Goal: Transaction & Acquisition: Purchase product/service

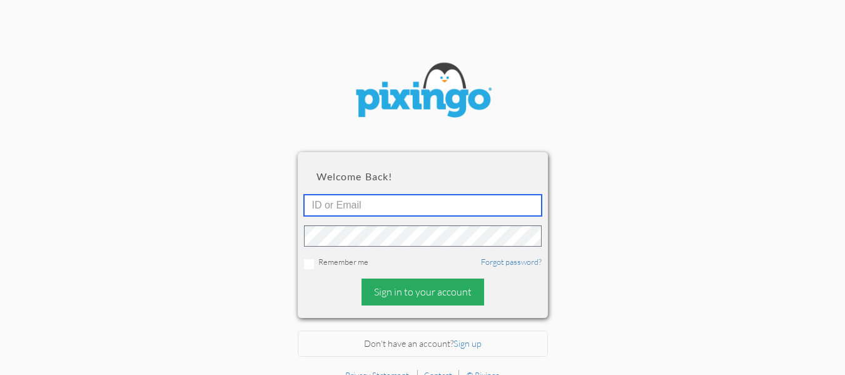
type input "[EMAIL_ADDRESS][DOMAIN_NAME]"
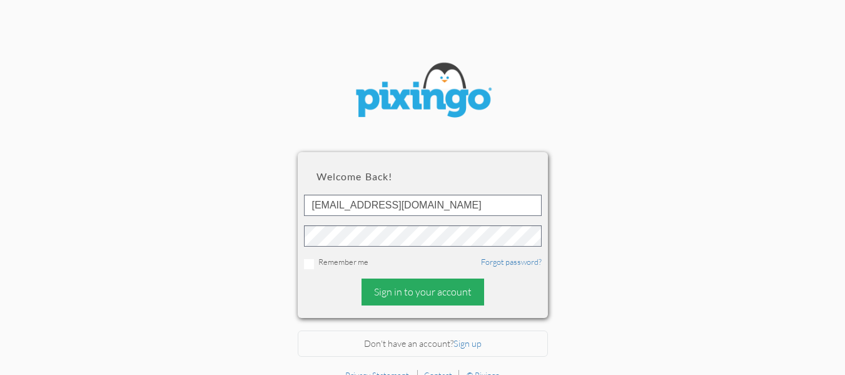
click at [431, 292] on div "Sign in to your account" at bounding box center [422, 291] width 123 height 27
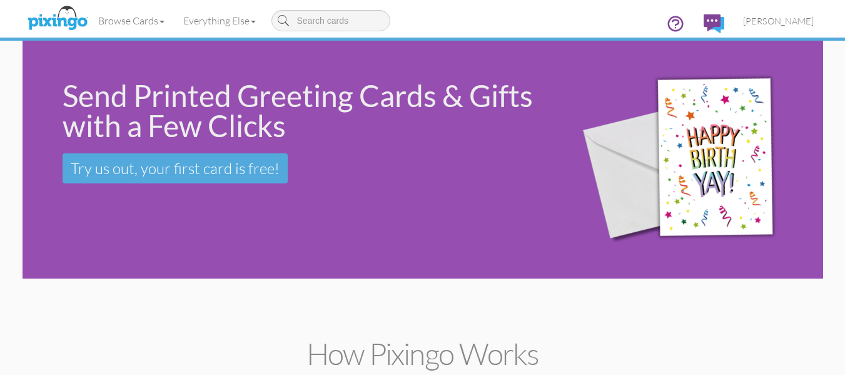
click at [158, 228] on div "Send Printed Greeting Cards & Gifts with a Few Clicks Try us out, your first ca…" at bounding box center [423, 160] width 800 height 238
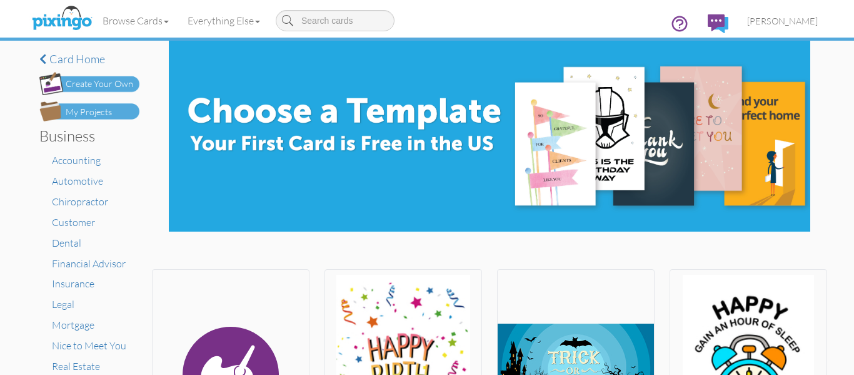
click at [91, 109] on div "My Projects" at bounding box center [89, 112] width 46 height 13
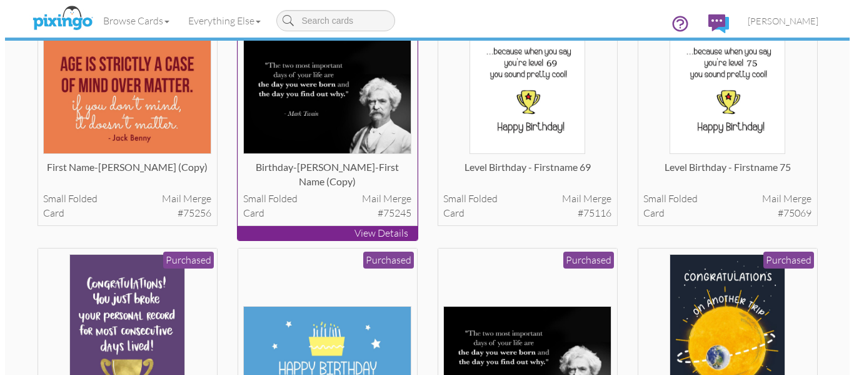
scroll to position [144, 0]
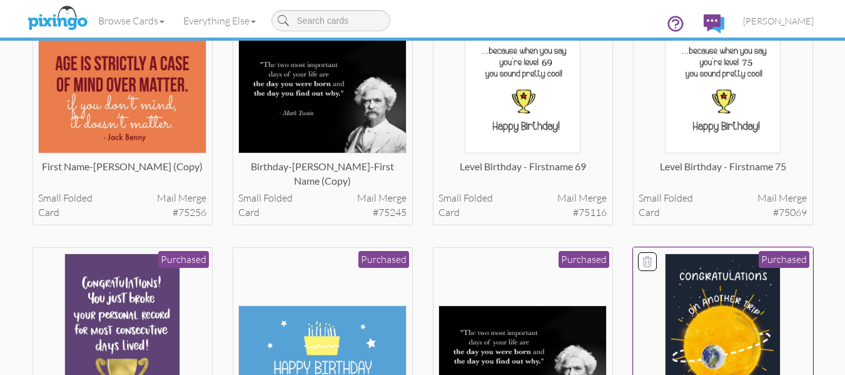
click at [741, 303] on img at bounding box center [723, 337] width 116 height 168
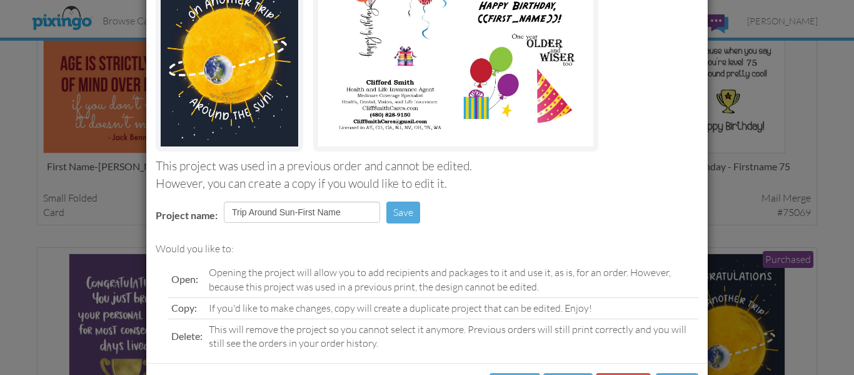
scroll to position [211, 0]
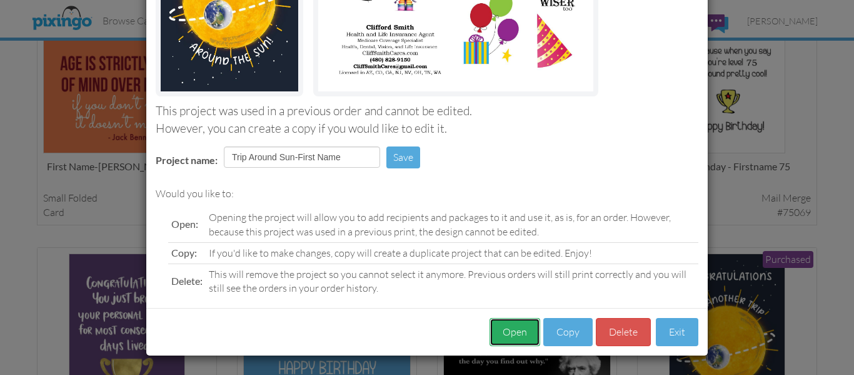
click at [510, 328] on button "Open" at bounding box center [515, 332] width 51 height 28
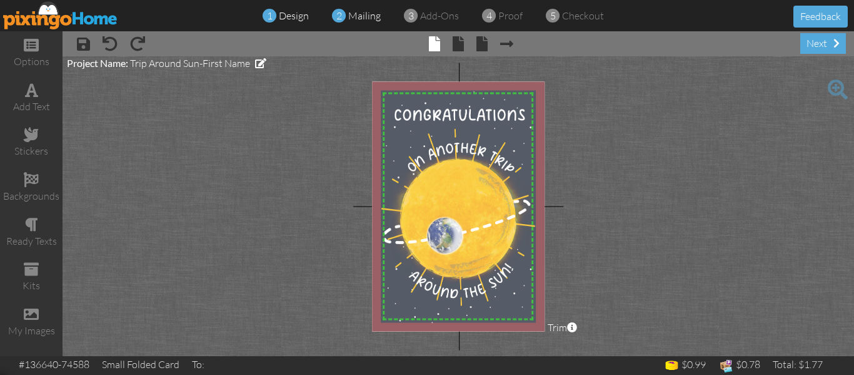
click at [360, 18] on span "mailing" at bounding box center [364, 15] width 33 height 13
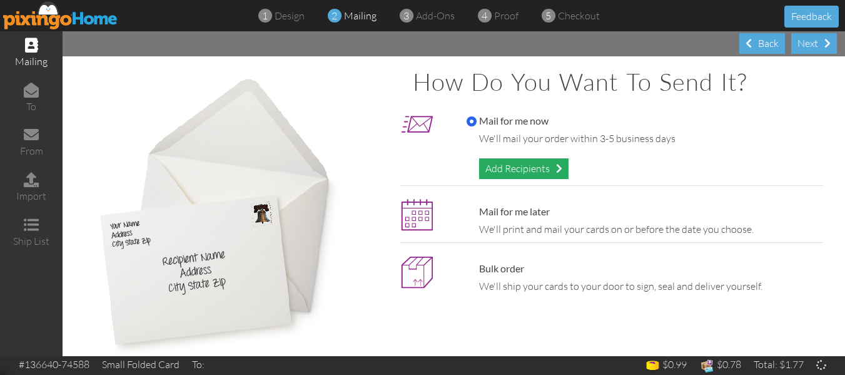
click at [501, 165] on div "Add Recipients" at bounding box center [523, 168] width 89 height 21
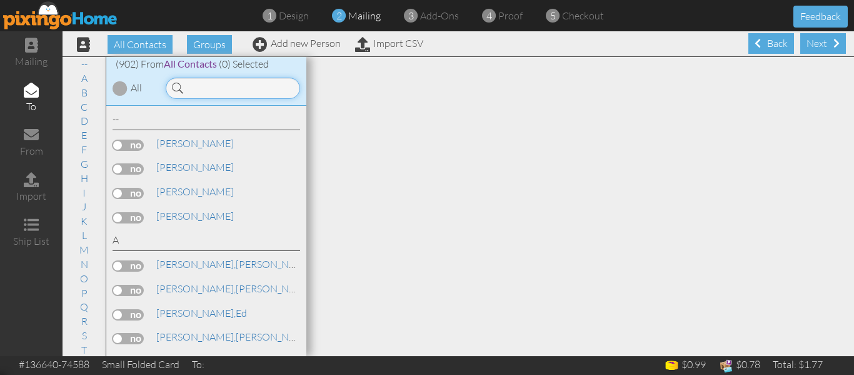
click at [209, 87] on input at bounding box center [233, 88] width 134 height 21
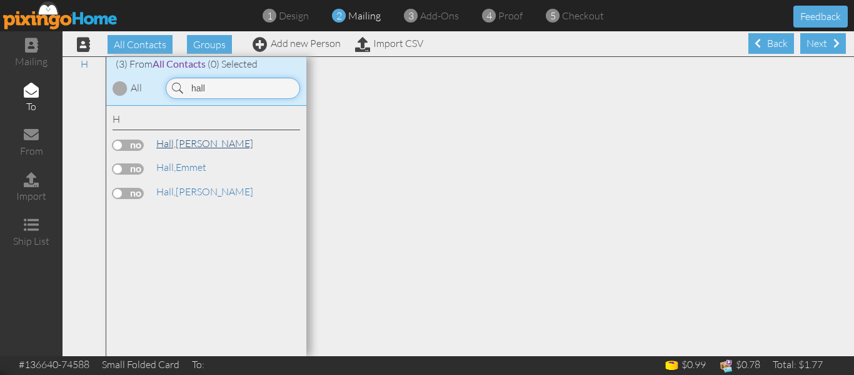
type input "hall"
click at [188, 145] on link "[PERSON_NAME]" at bounding box center [204, 143] width 99 height 15
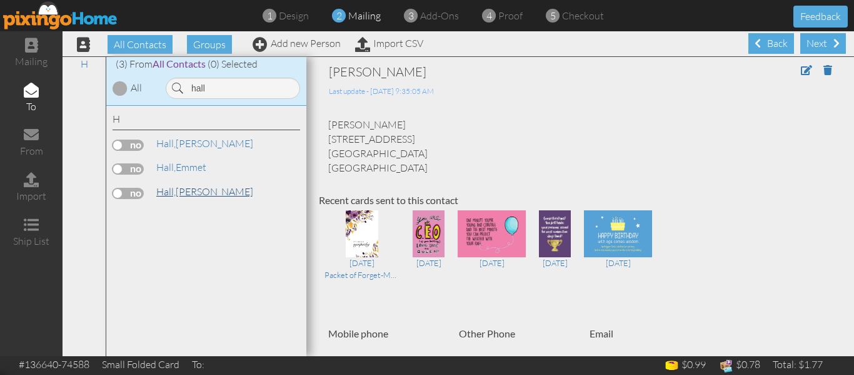
click at [188, 188] on link "[PERSON_NAME]" at bounding box center [204, 191] width 99 height 15
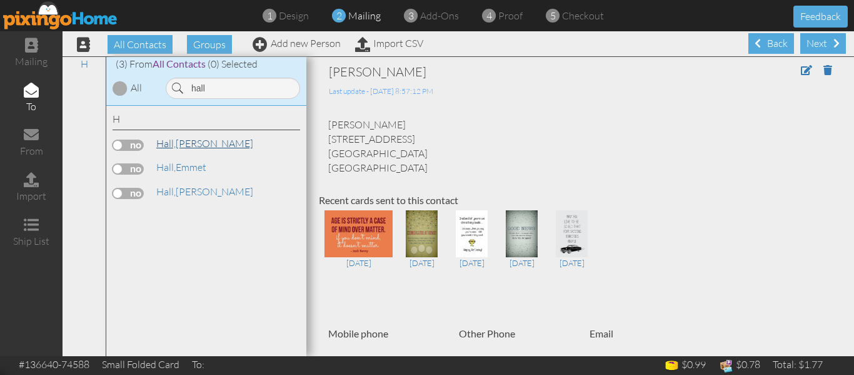
click at [185, 148] on link "[PERSON_NAME]" at bounding box center [204, 143] width 99 height 15
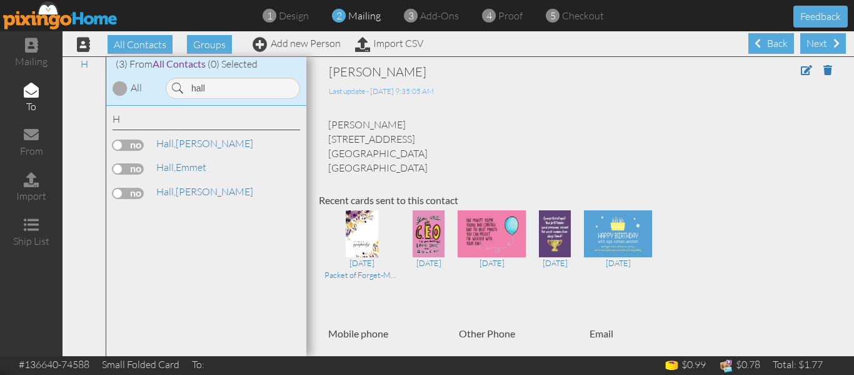
click at [113, 145] on label at bounding box center [128, 144] width 31 height 11
click at [0, 0] on input "checkbox" at bounding box center [0, 0] width 0 height 0
click at [509, 17] on span "proof" at bounding box center [510, 15] width 24 height 13
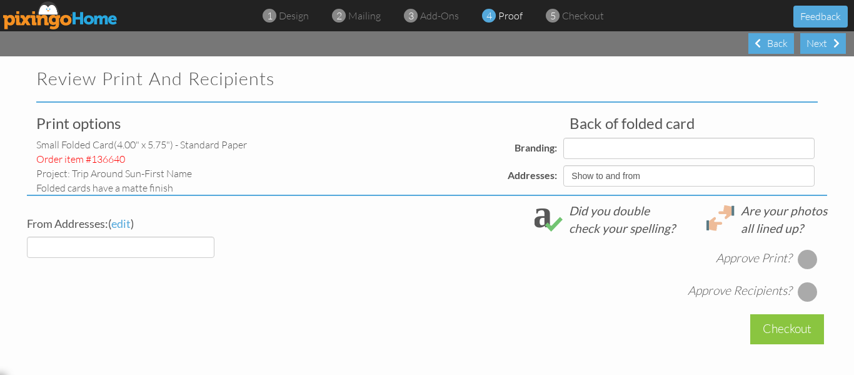
select select "object:4233"
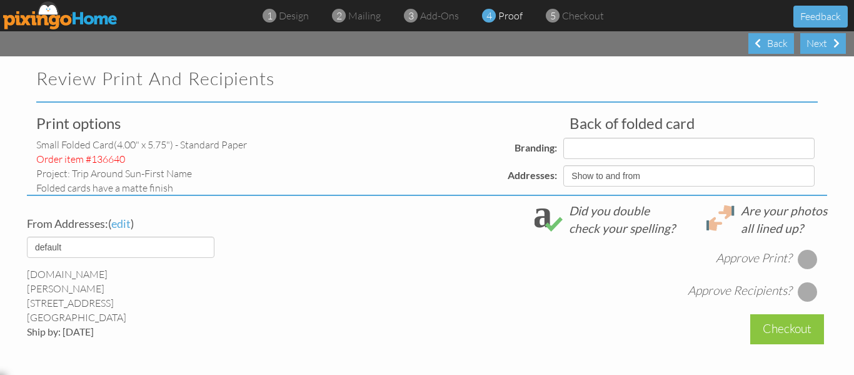
select select "object:4235"
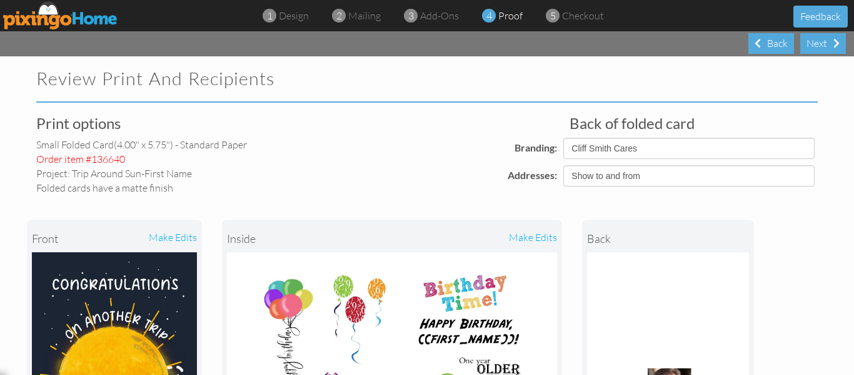
click at [757, 303] on div "front make edits inside make edits back" at bounding box center [427, 358] width 800 height 328
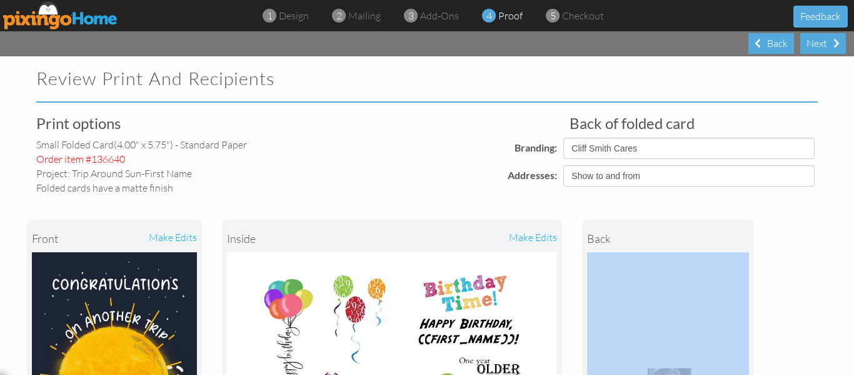
drag, startPoint x: 600, startPoint y: 148, endPoint x: 832, endPoint y: 251, distance: 254.2
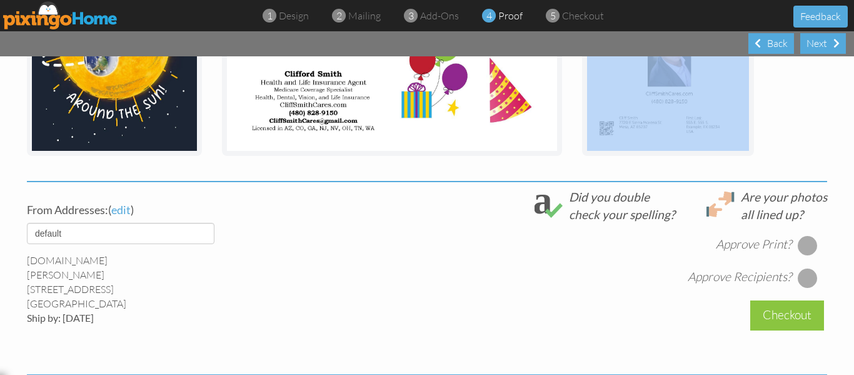
scroll to position [342, 0]
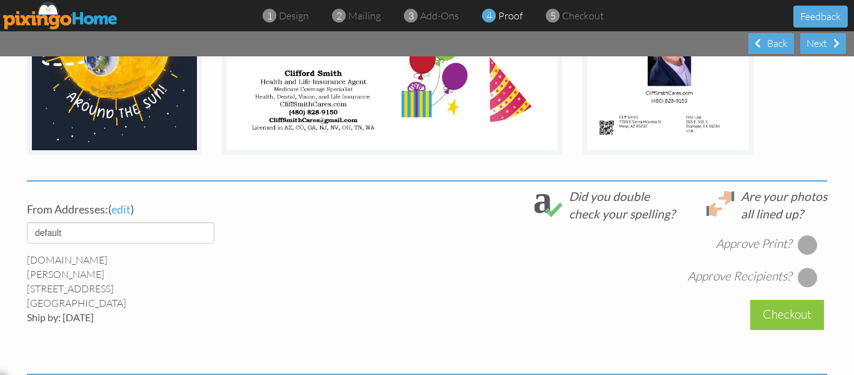
click at [805, 239] on div at bounding box center [808, 244] width 20 height 20
click at [798, 278] on div at bounding box center [808, 277] width 20 height 20
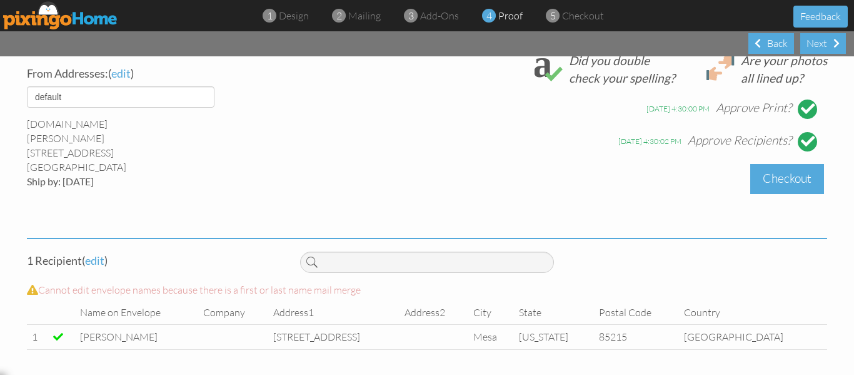
click at [779, 184] on div "Checkout" at bounding box center [787, 178] width 74 height 29
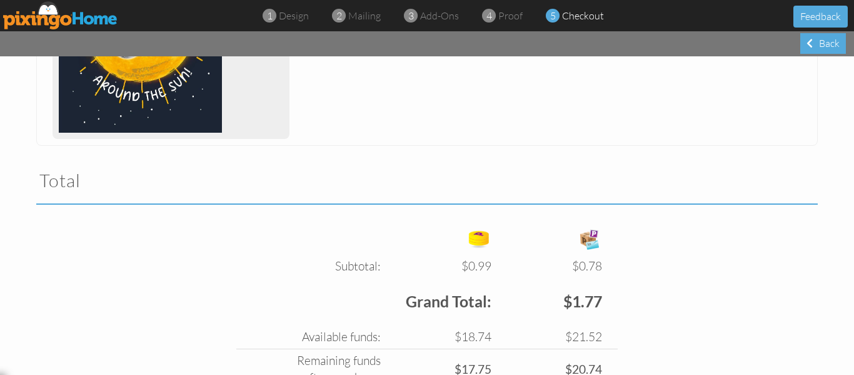
scroll to position [432, 0]
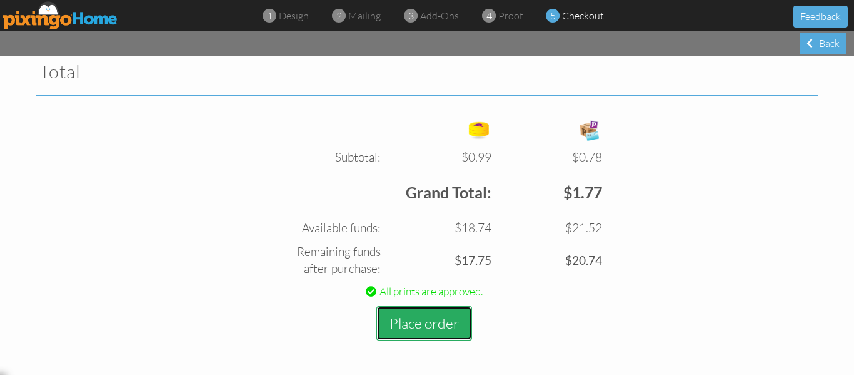
click at [434, 329] on button "Place order" at bounding box center [424, 323] width 96 height 34
